Goal: Task Accomplishment & Management: Manage account settings

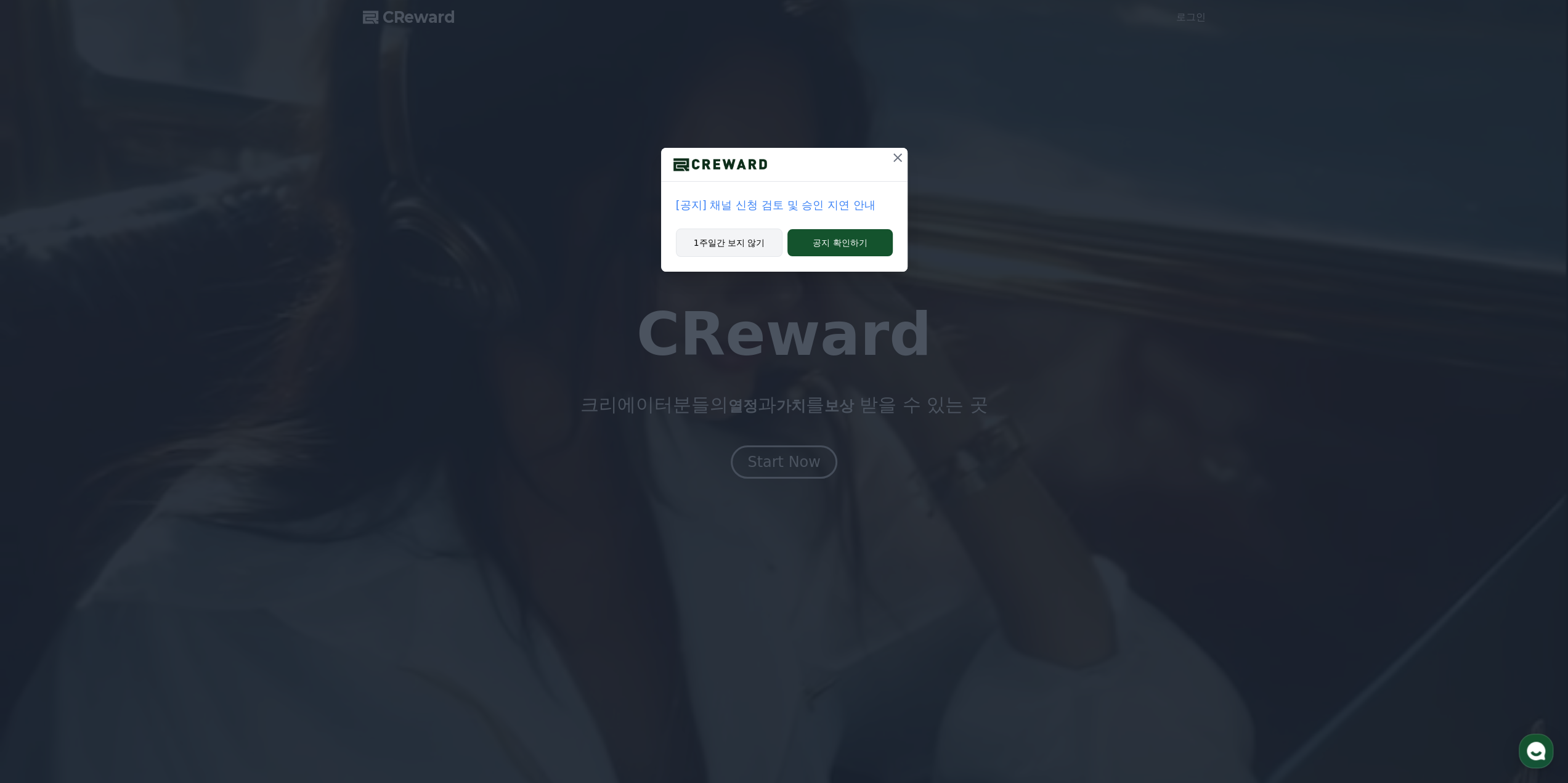
click at [753, 247] on button "1주일간 보지 않기" at bounding box center [729, 242] width 107 height 28
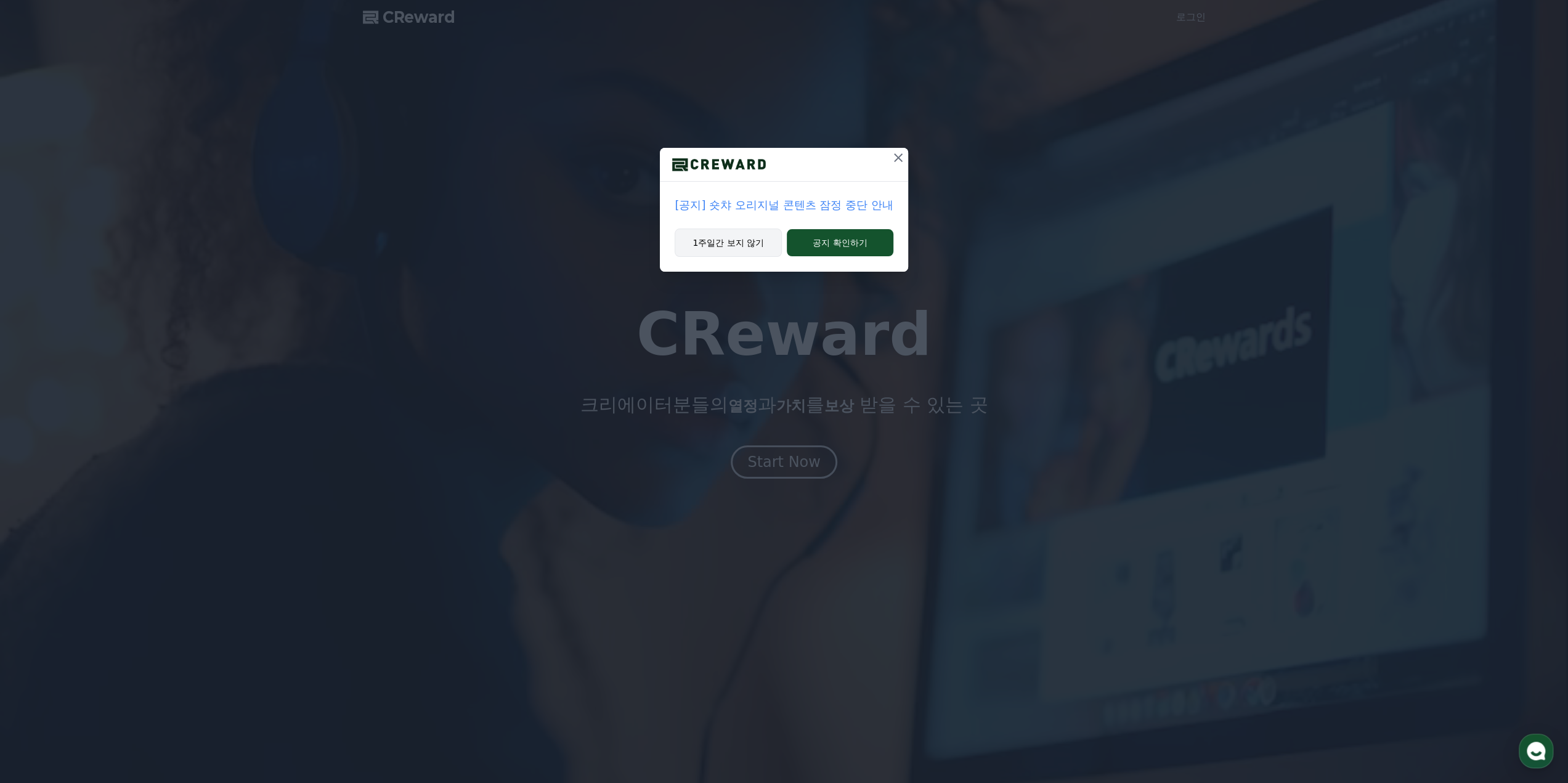
click at [757, 244] on button "1주일간 보지 않기" at bounding box center [728, 242] width 107 height 28
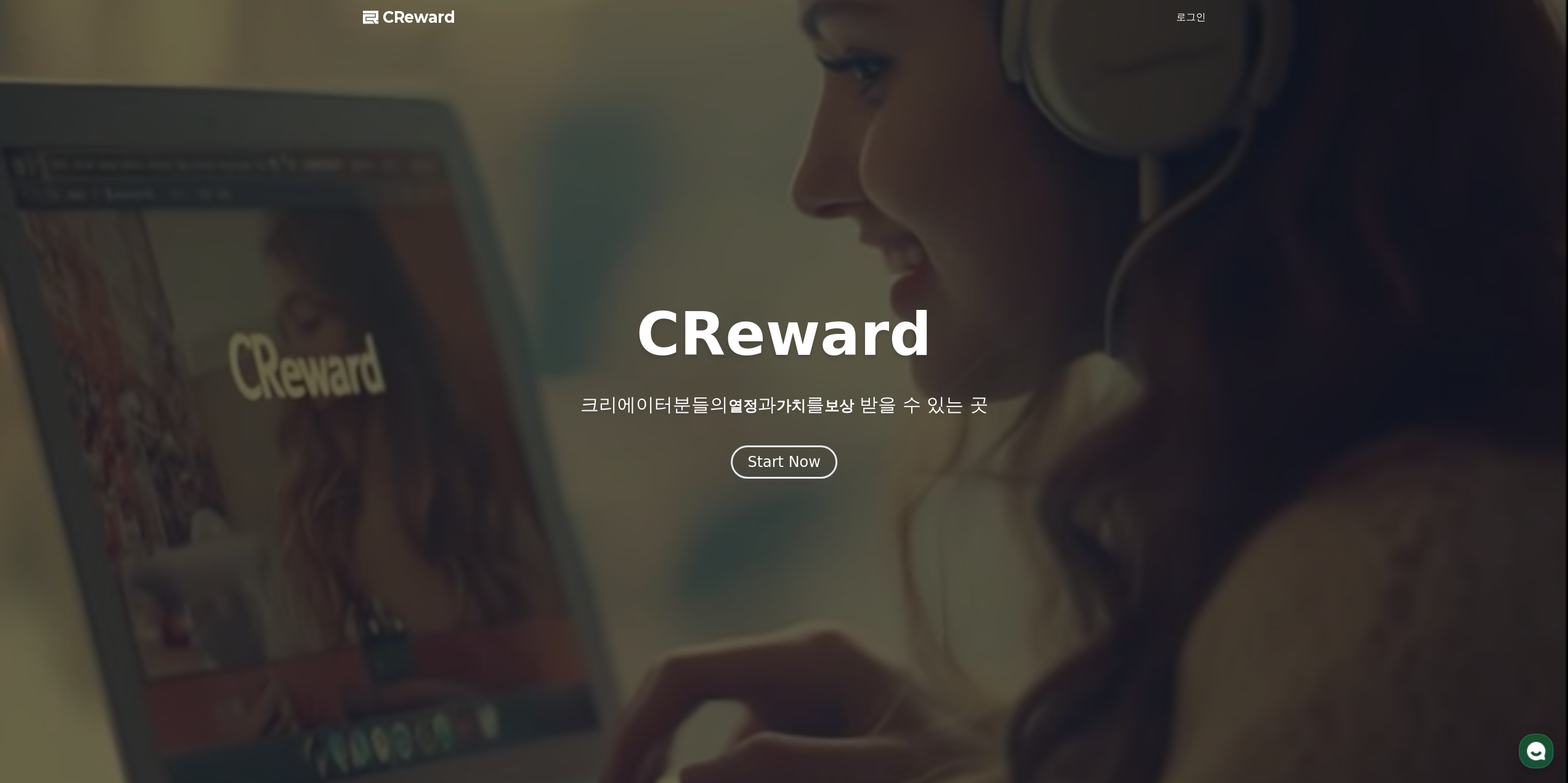
click at [1177, 21] on link "로그인" at bounding box center [1191, 17] width 30 height 15
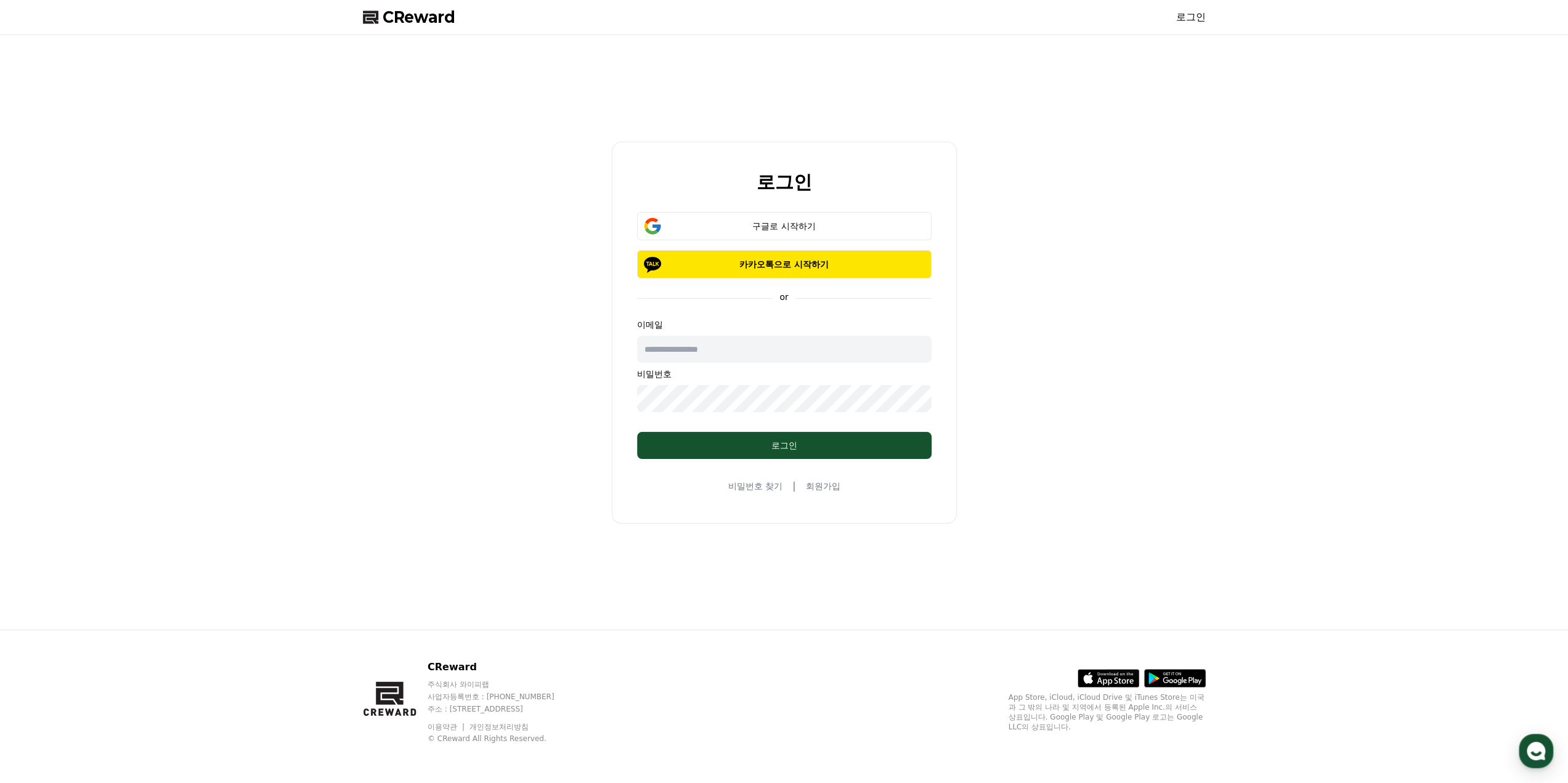
click at [758, 357] on input "text" at bounding box center [785, 349] width 295 height 27
click at [1094, 284] on div "로그인 구글로 시작하기 카카오톡으로 시작하기 or 이메일 비밀번호 로그인 비밀번호 찾기 | 회원가입" at bounding box center [784, 332] width 853 height 584
click at [847, 222] on div "구글로 시작하기" at bounding box center [785, 226] width 259 height 12
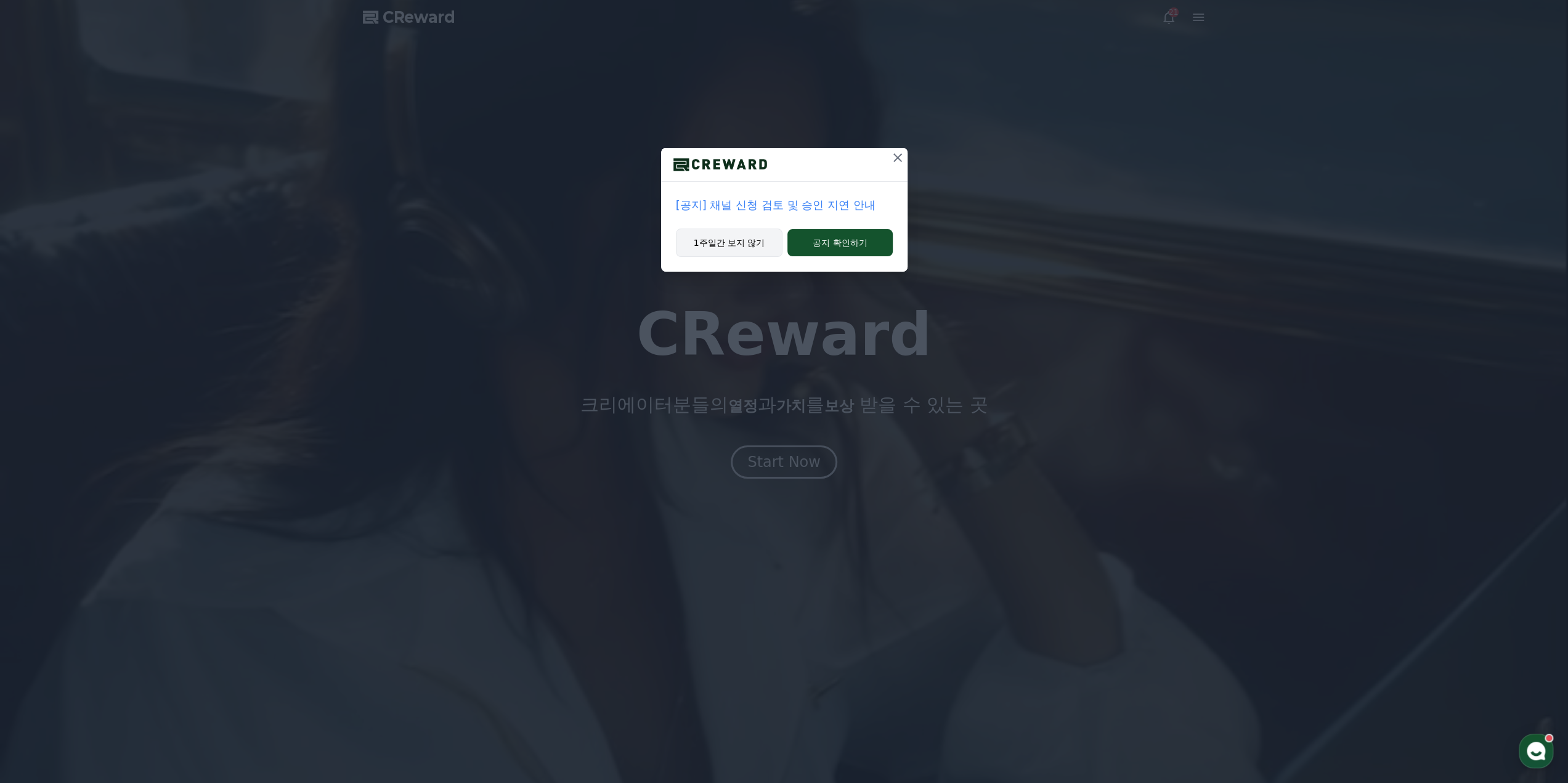
click at [732, 246] on button "1주일간 보지 않기" at bounding box center [729, 242] width 107 height 28
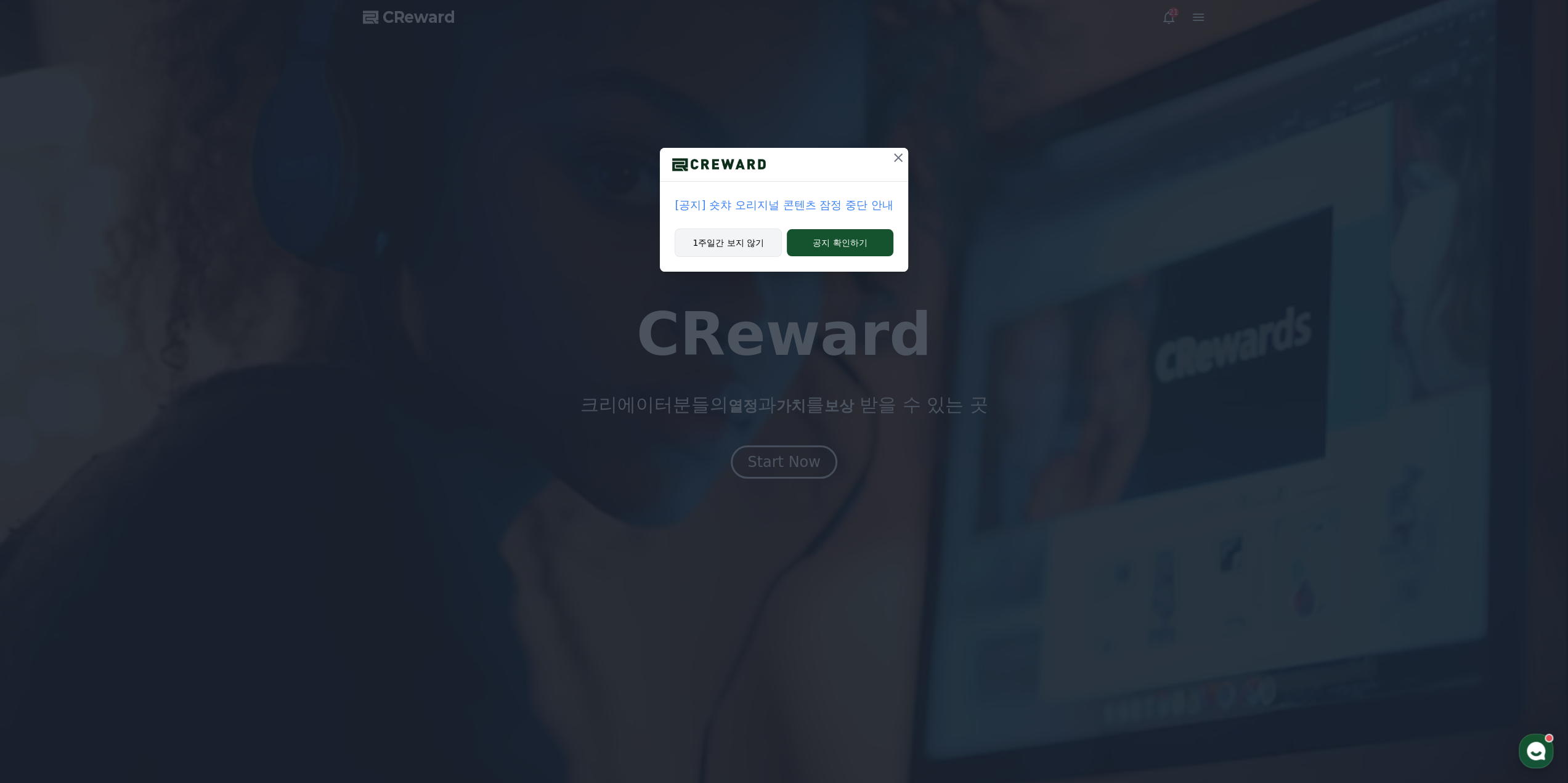
click at [720, 246] on button "1주일간 보지 않기" at bounding box center [728, 242] width 107 height 28
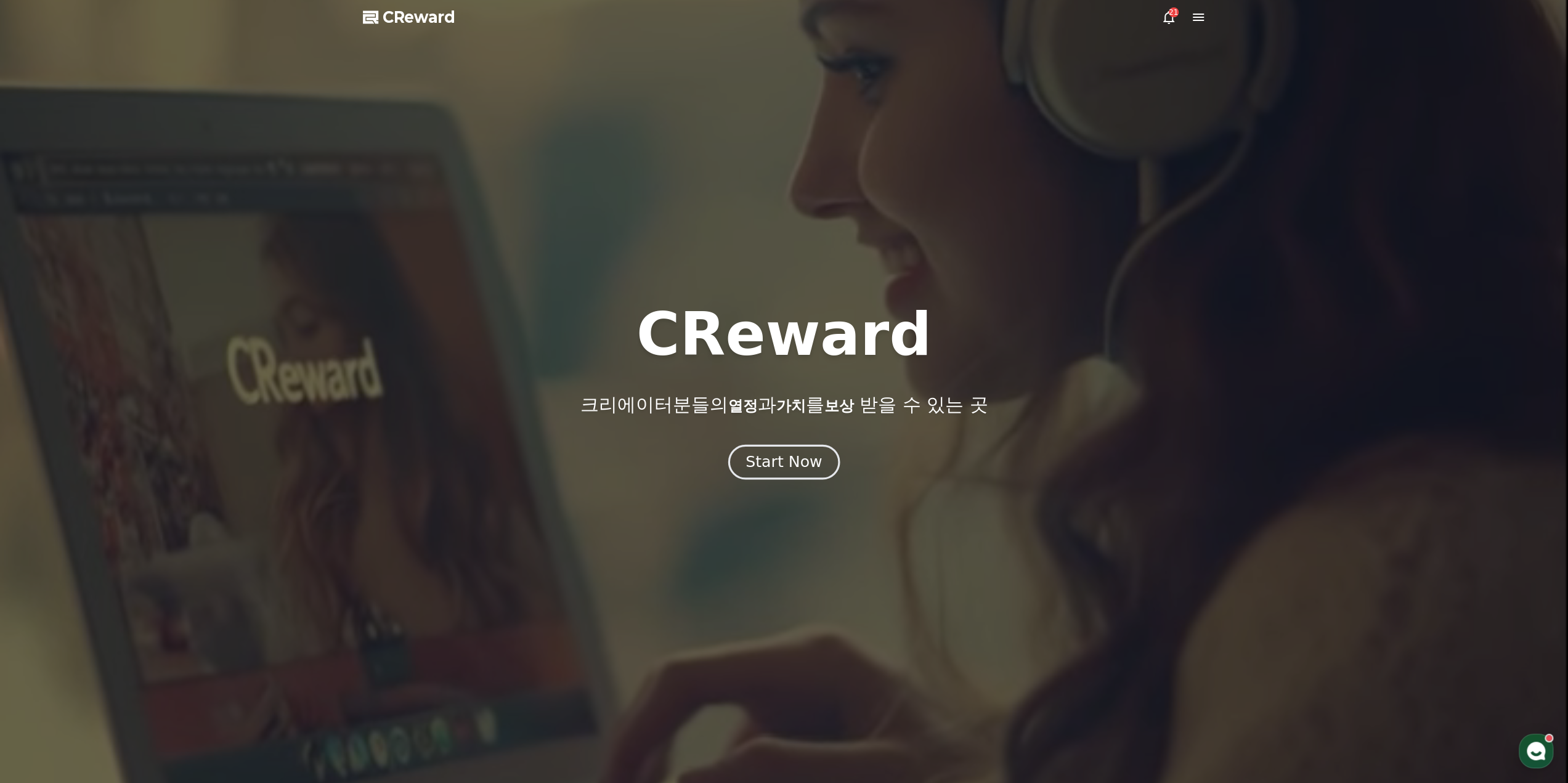
click at [767, 474] on button "Start Now" at bounding box center [783, 461] width 111 height 35
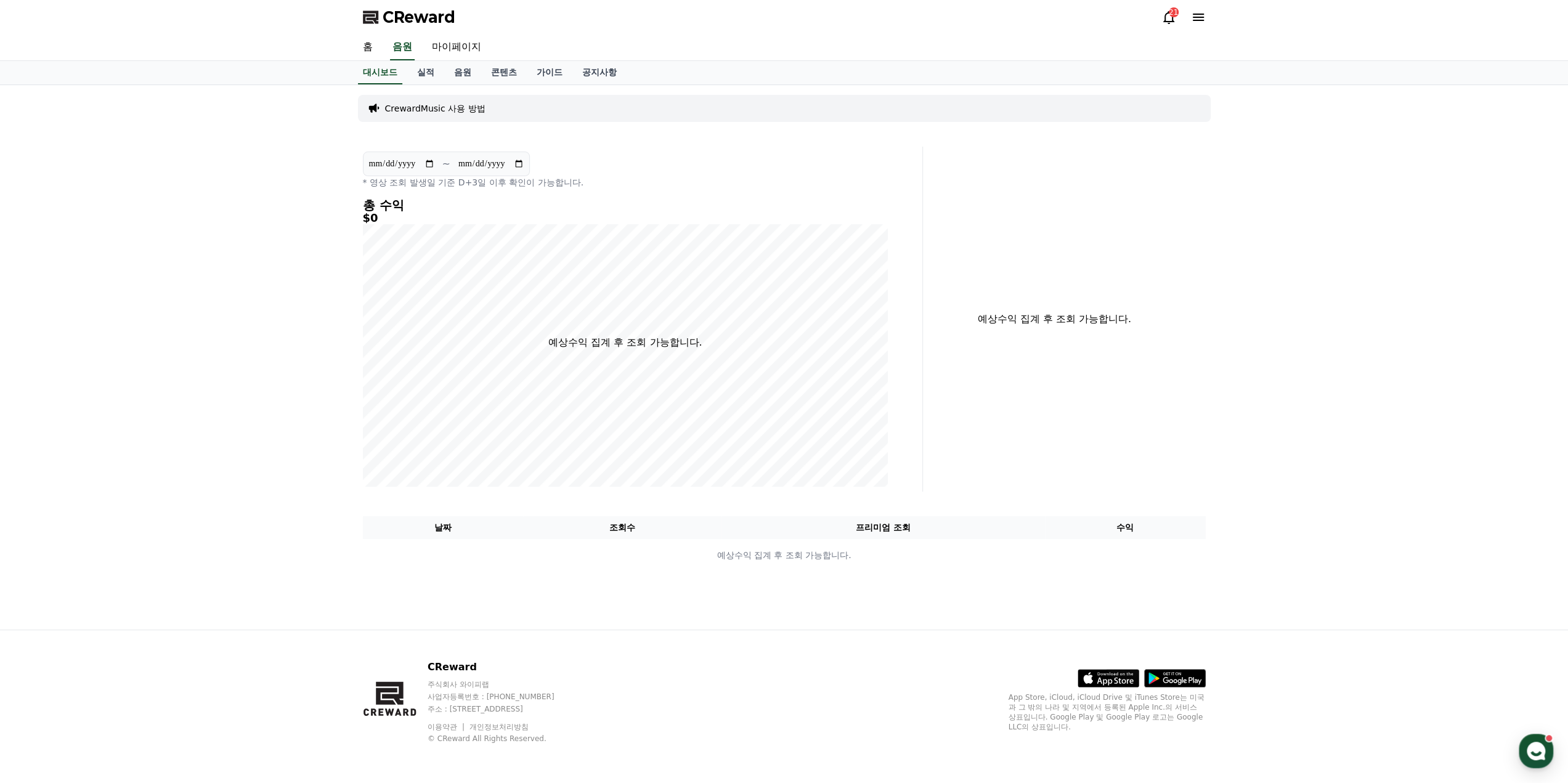
drag, startPoint x: 461, startPoint y: 219, endPoint x: 252, endPoint y: 217, distance: 209.0
click at [249, 221] on div "**********" at bounding box center [784, 357] width 1568 height 544
click at [1168, 19] on icon at bounding box center [1168, 17] width 15 height 15
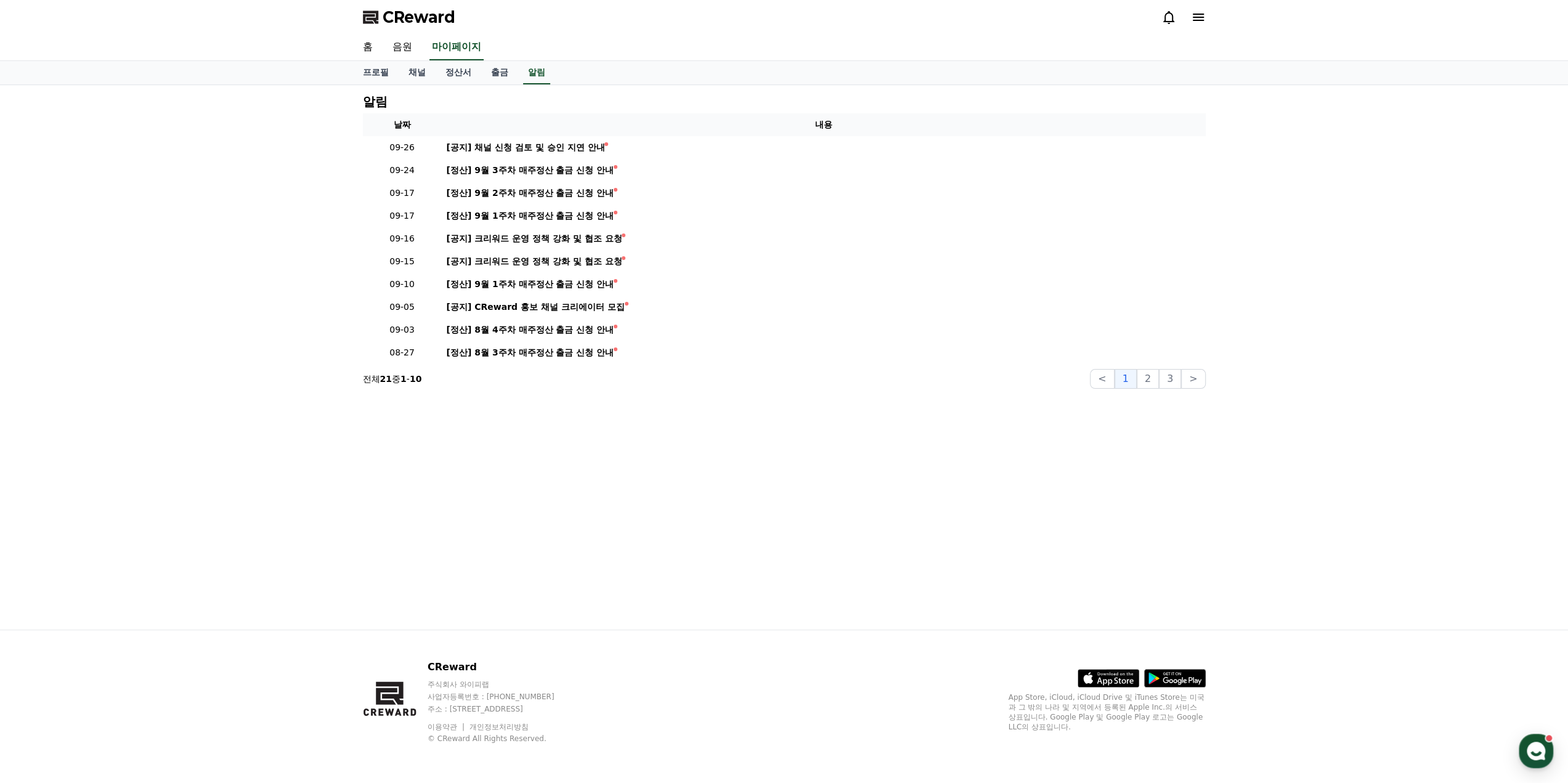
click at [1168, 19] on icon at bounding box center [1168, 17] width 15 height 15
click at [769, 42] on div "홈 음원 마이페이지" at bounding box center [784, 47] width 863 height 26
click at [368, 46] on link "홈" at bounding box center [367, 47] width 30 height 26
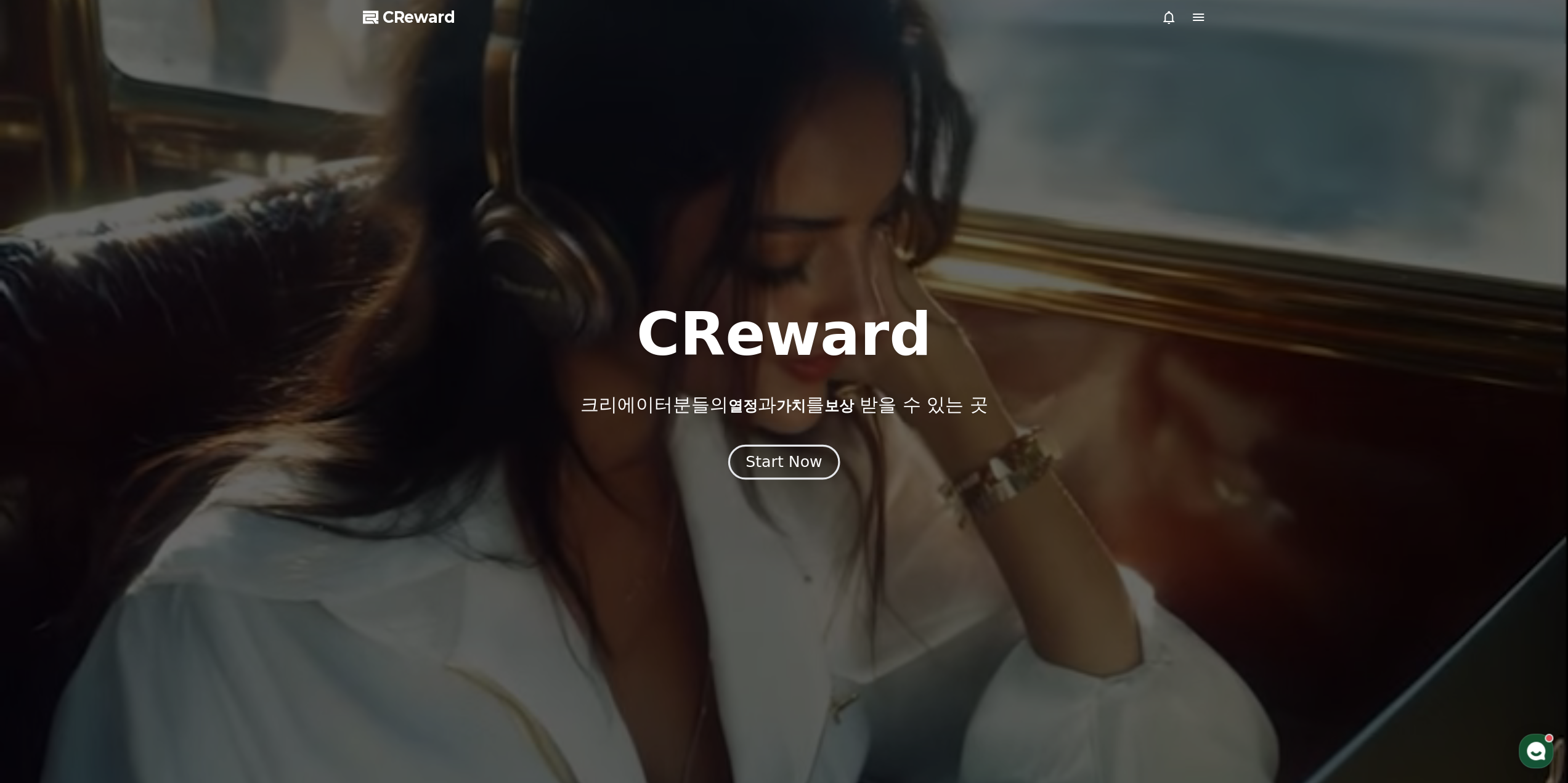
click at [775, 455] on div "Start Now" at bounding box center [783, 462] width 76 height 21
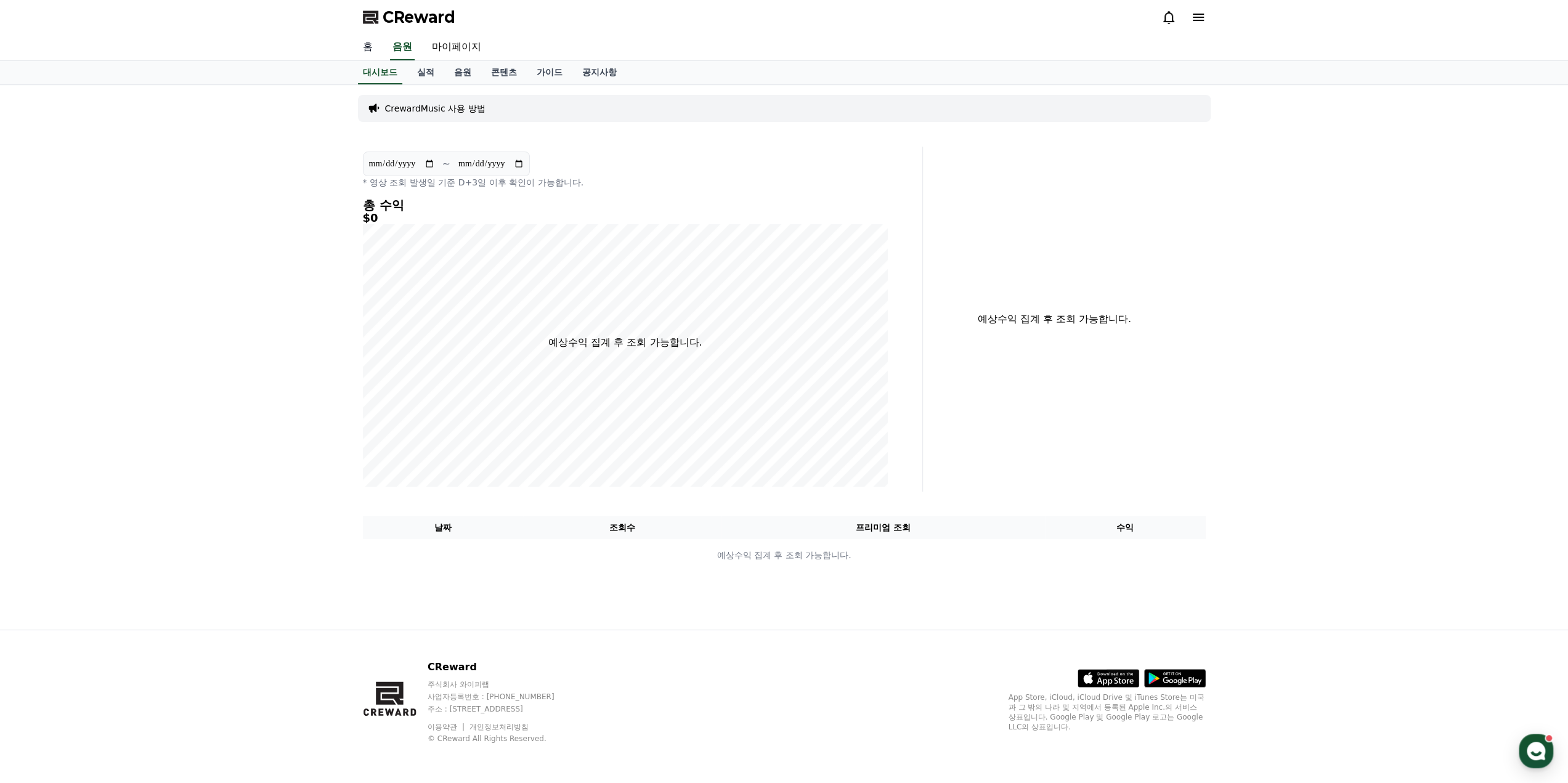
click at [367, 45] on link "홈" at bounding box center [367, 47] width 30 height 26
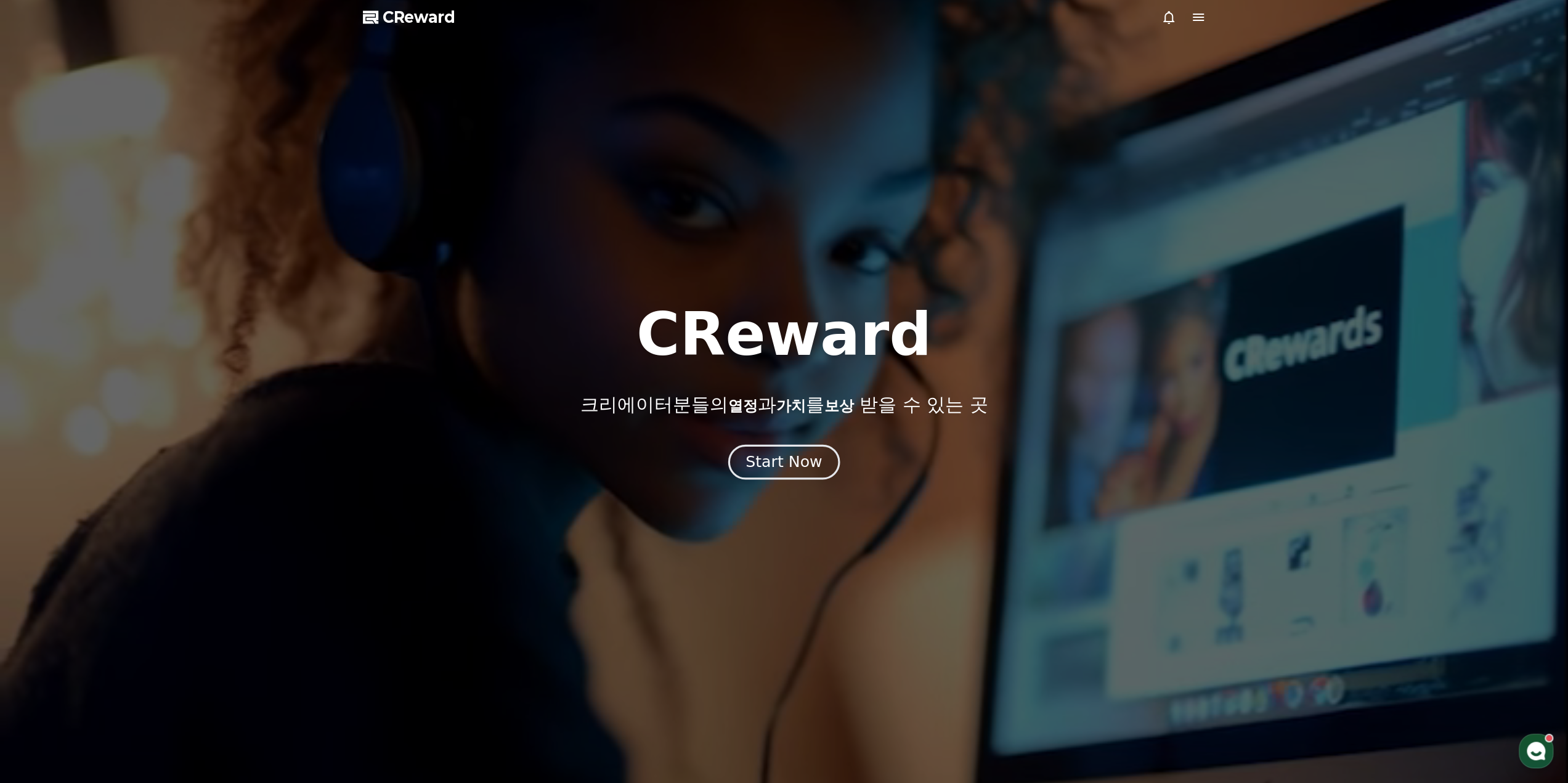
click at [779, 459] on div "Start Now" at bounding box center [783, 462] width 76 height 21
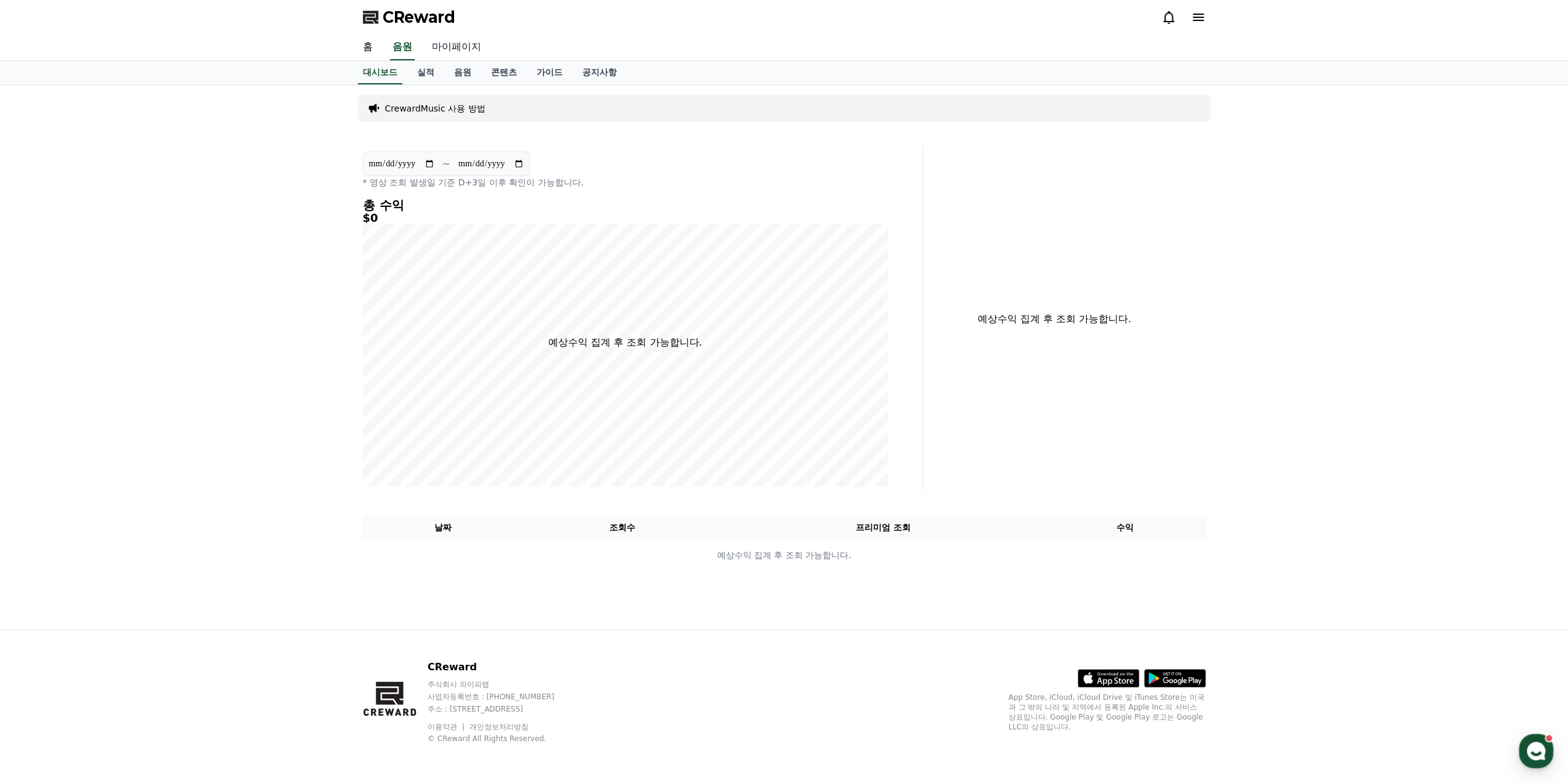
click at [443, 47] on link "마이페이지" at bounding box center [457, 47] width 69 height 26
select select "**********"
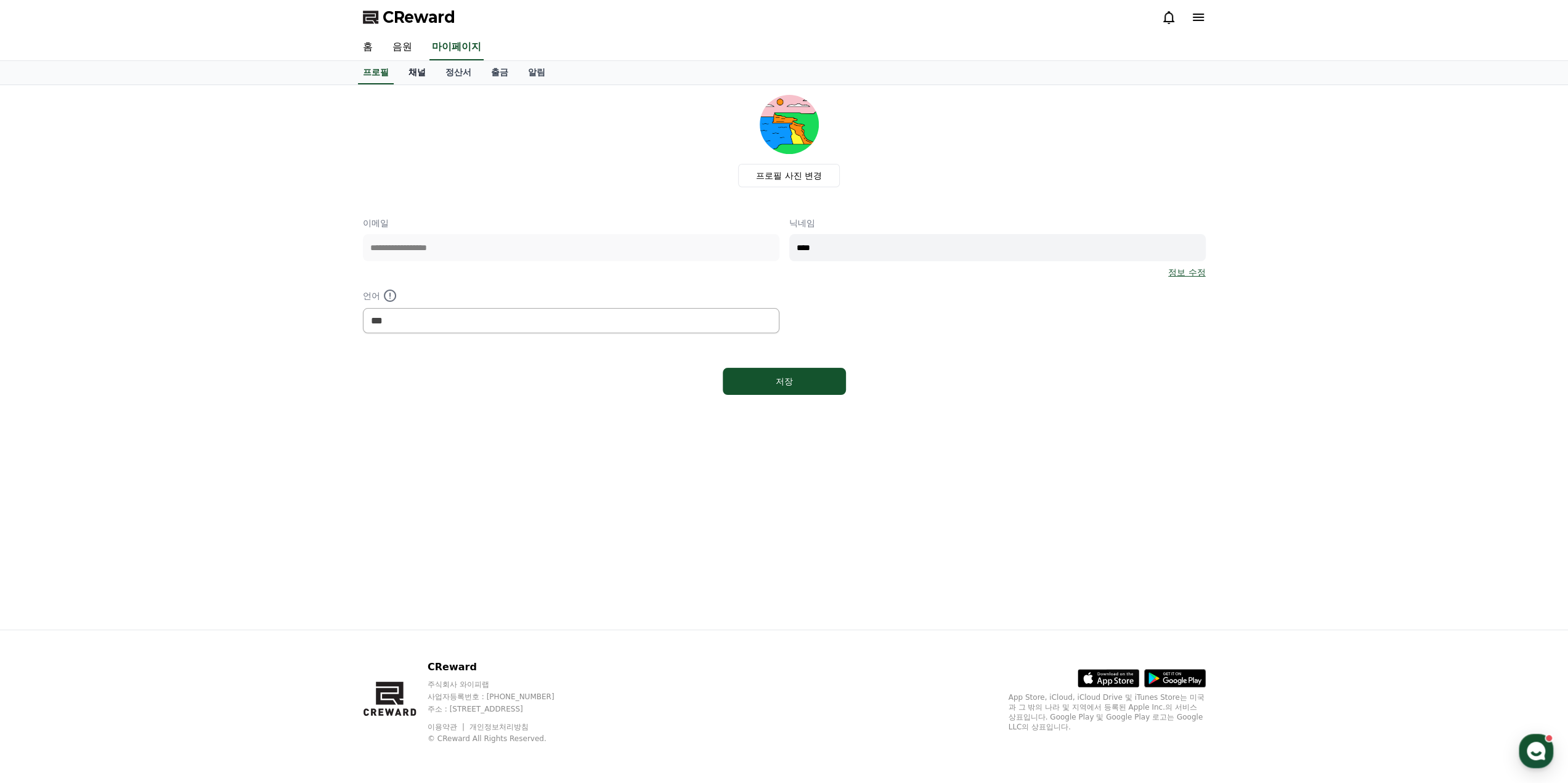
click at [410, 75] on link "채널" at bounding box center [417, 73] width 37 height 24
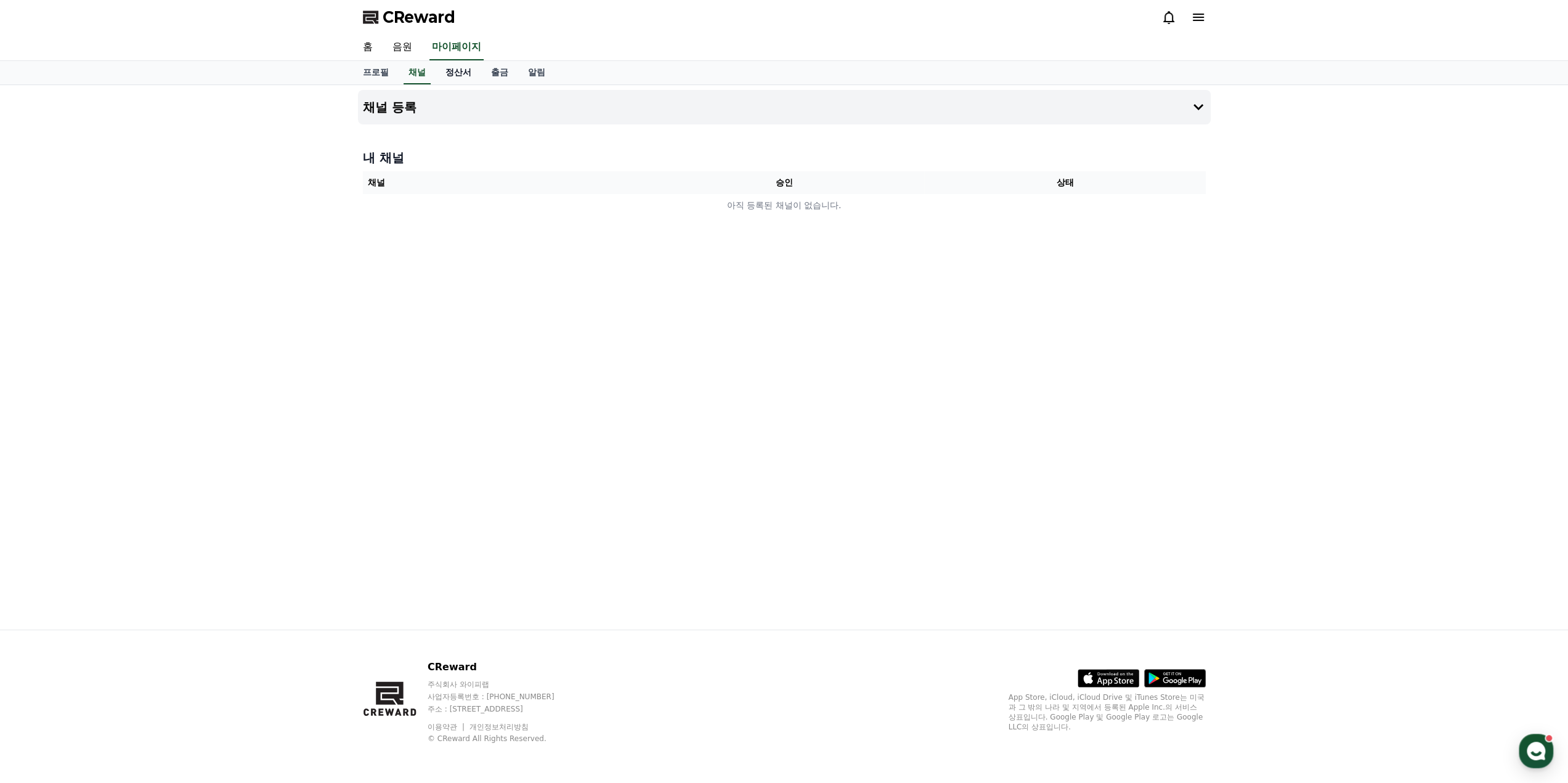
click at [451, 73] on link "정산서" at bounding box center [459, 73] width 46 height 24
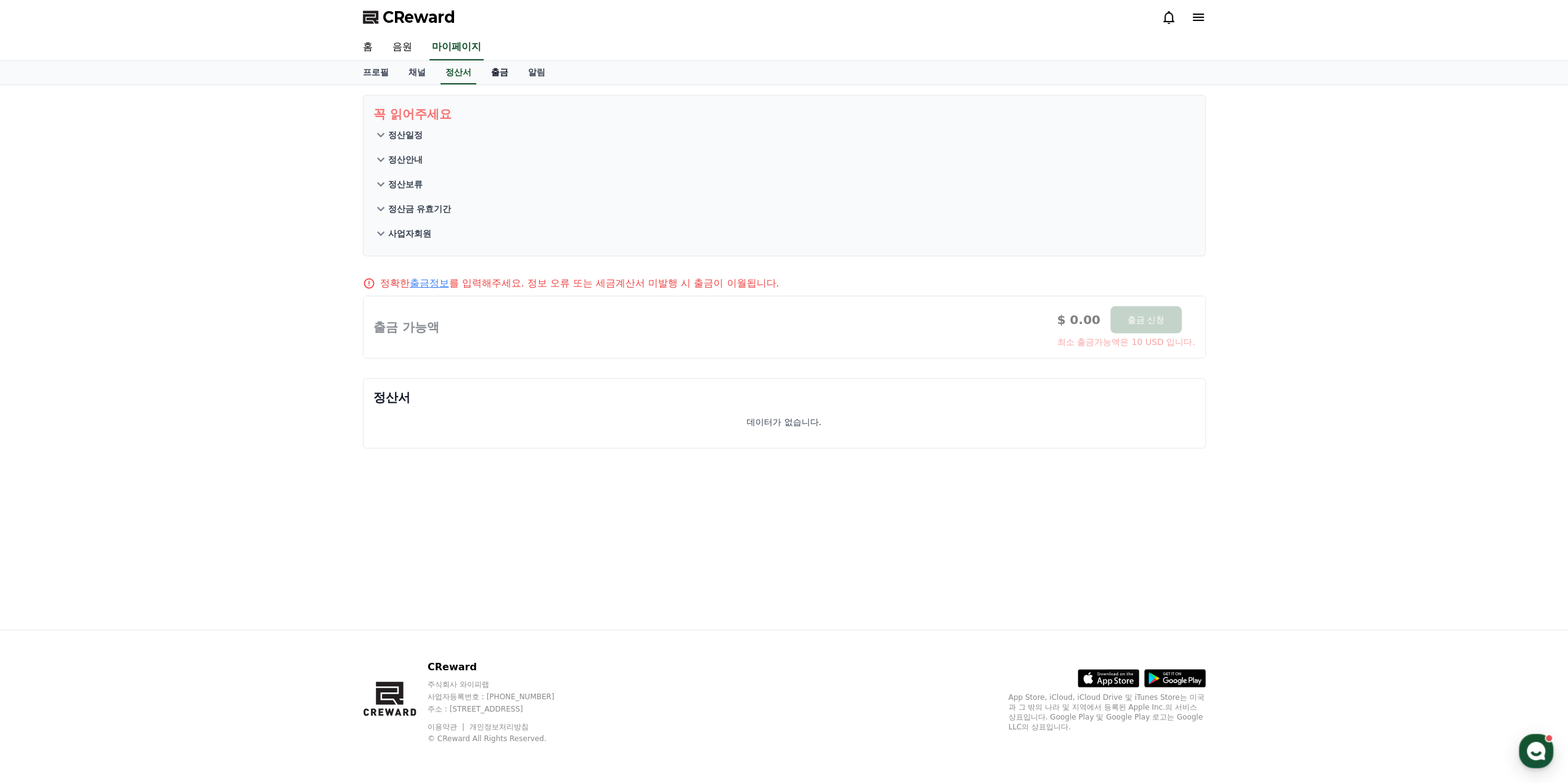
click at [485, 76] on link "출금" at bounding box center [499, 73] width 37 height 24
